Goal: Transaction & Acquisition: Purchase product/service

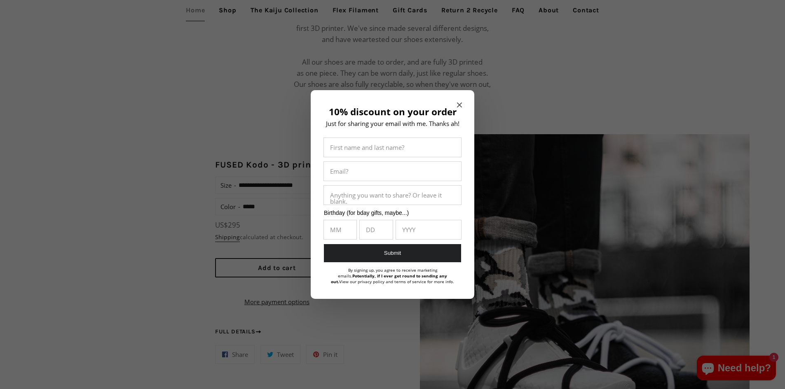
scroll to position [618, 0]
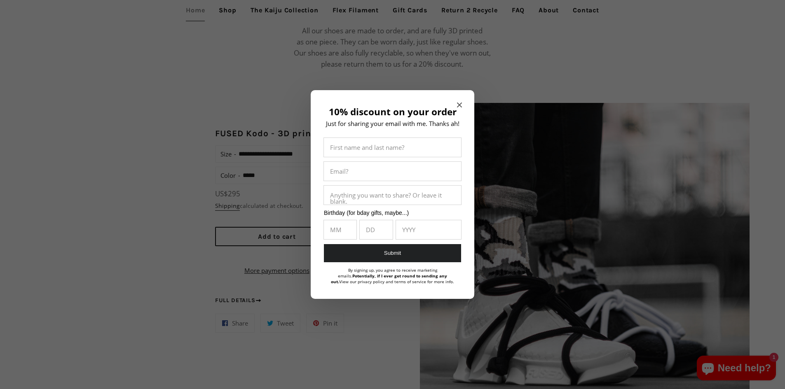
click at [459, 103] on icon "Close modal" at bounding box center [459, 105] width 5 height 5
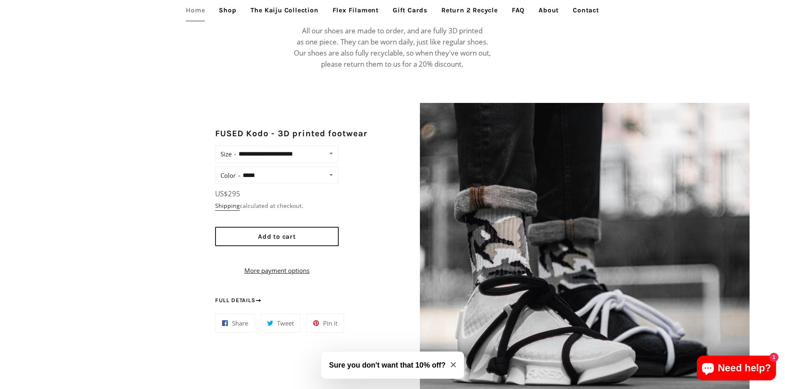
click at [677, 153] on img at bounding box center [585, 268] width 330 height 330
click at [262, 232] on button "Add to cart" at bounding box center [277, 236] width 124 height 19
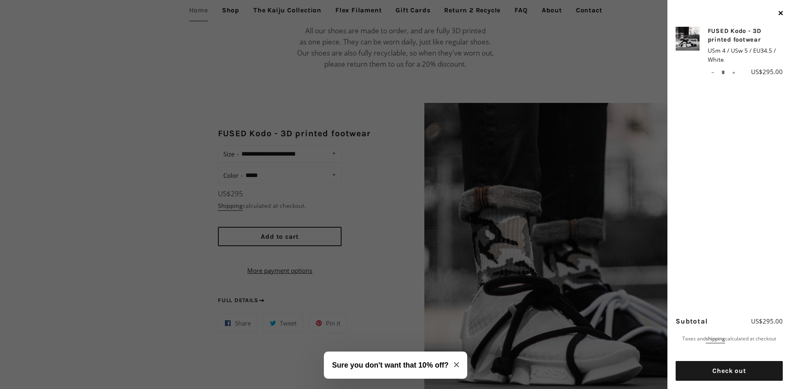
click at [456, 366] on icon "Close modal" at bounding box center [456, 365] width 5 height 5
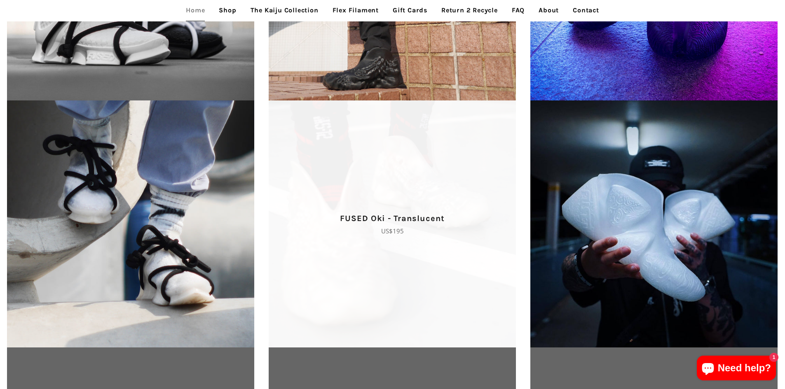
scroll to position [1318, 0]
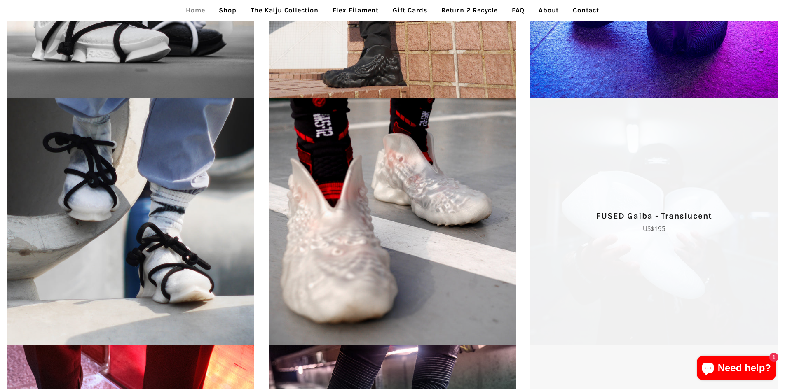
click at [596, 224] on p "Regular price US$195" at bounding box center [654, 229] width 233 height 10
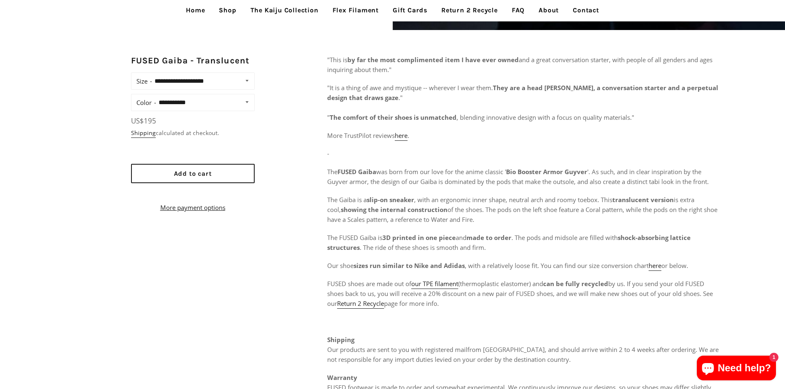
scroll to position [412, 0]
click at [214, 211] on link "More payment options" at bounding box center [193, 206] width 124 height 10
